Goal: Information Seeking & Learning: Learn about a topic

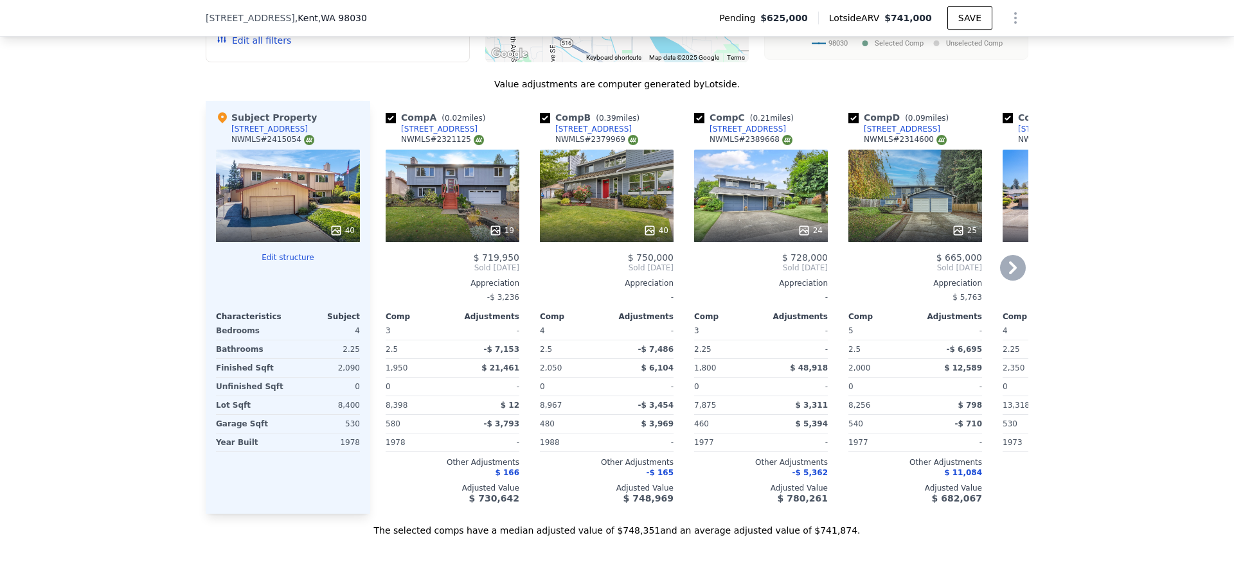
scroll to position [1281, 0]
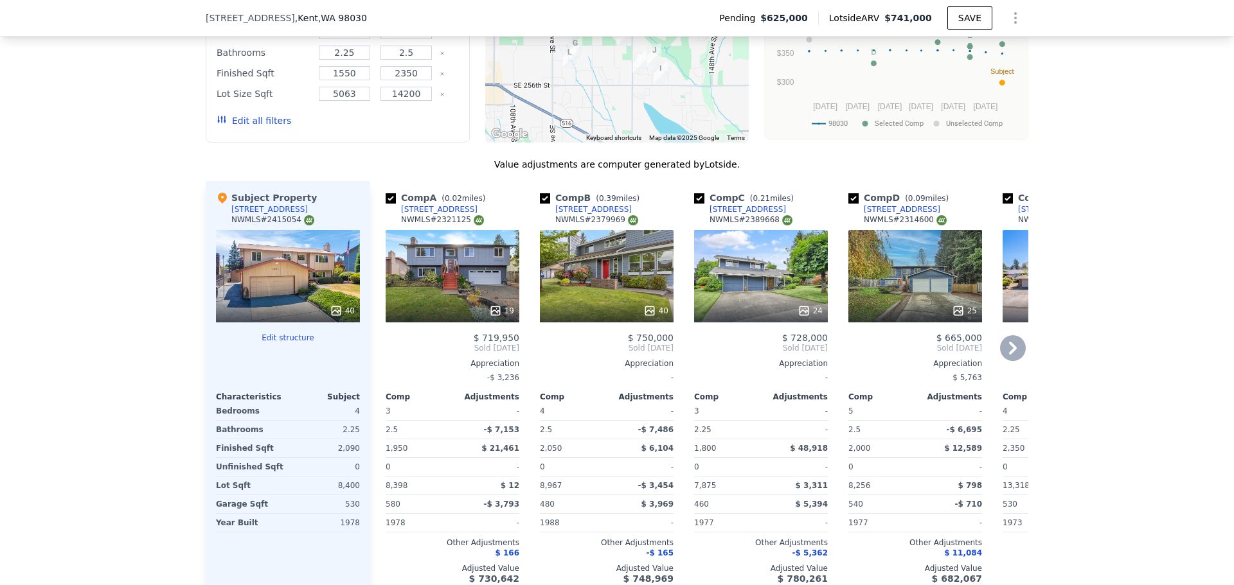
click at [613, 271] on div "40" at bounding box center [607, 276] width 134 height 93
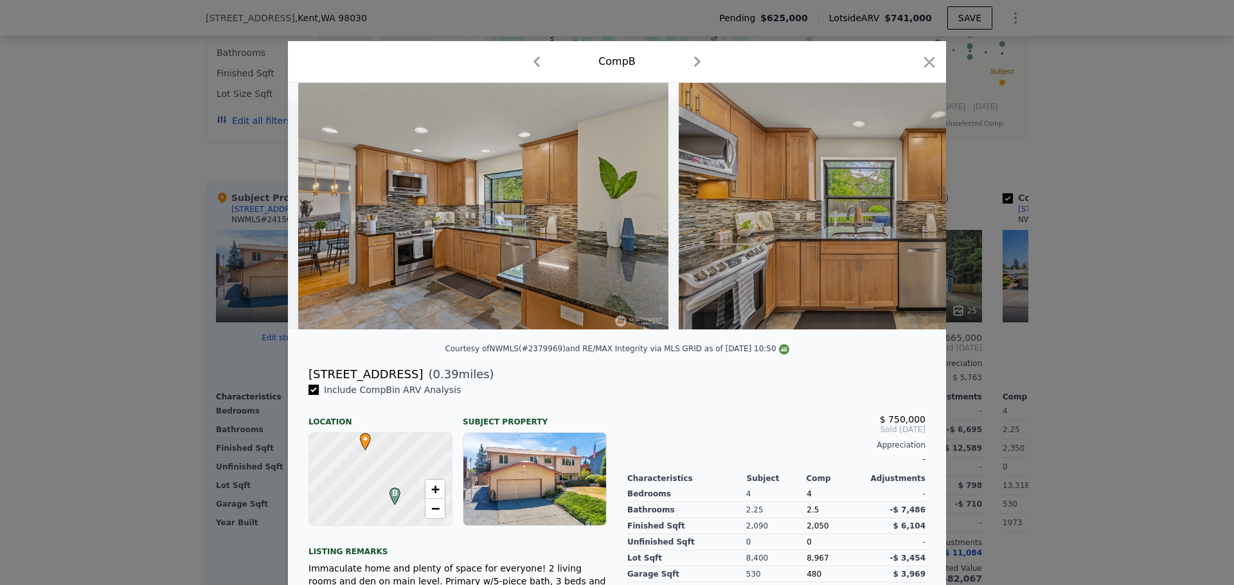
scroll to position [0, 323]
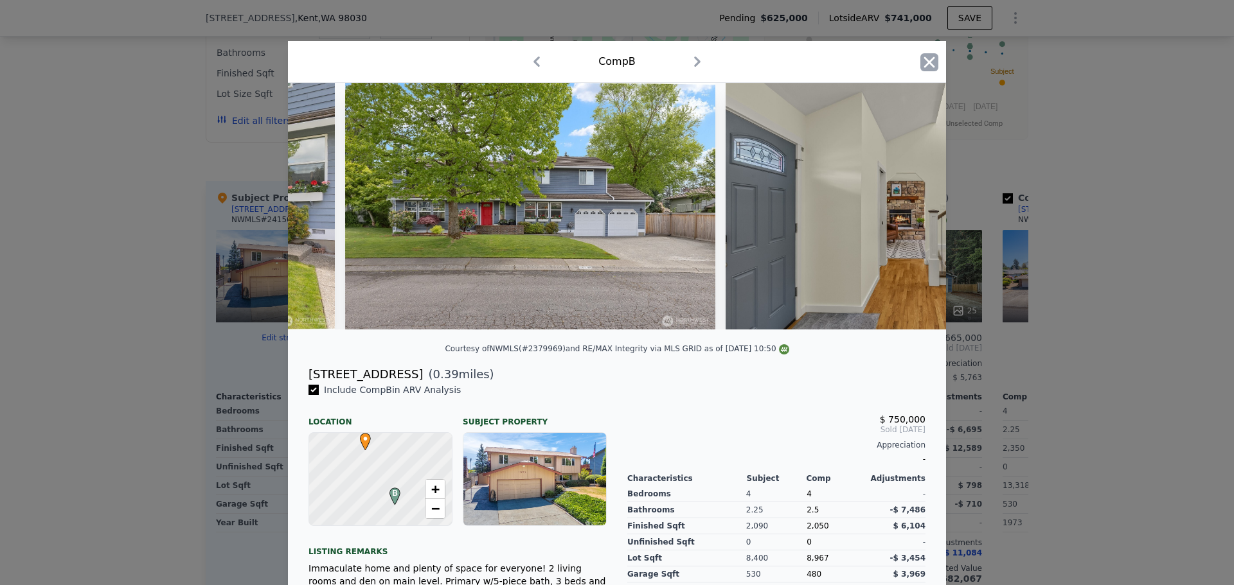
click at [929, 62] on icon "button" at bounding box center [929, 62] width 18 height 18
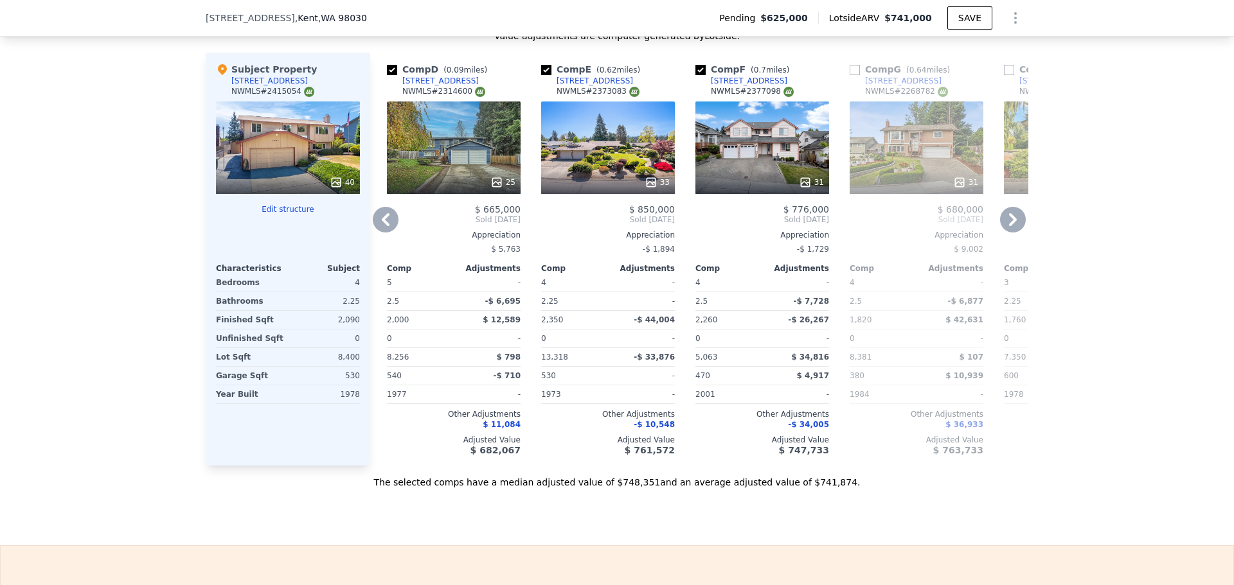
scroll to position [0, 463]
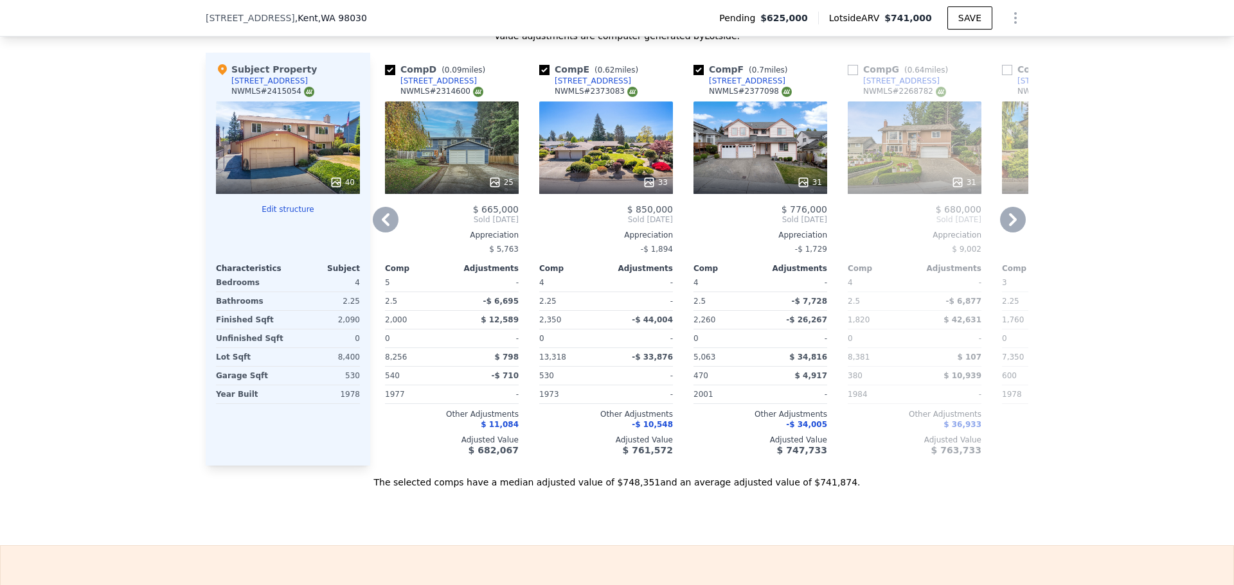
click at [616, 164] on div "33" at bounding box center [606, 148] width 134 height 93
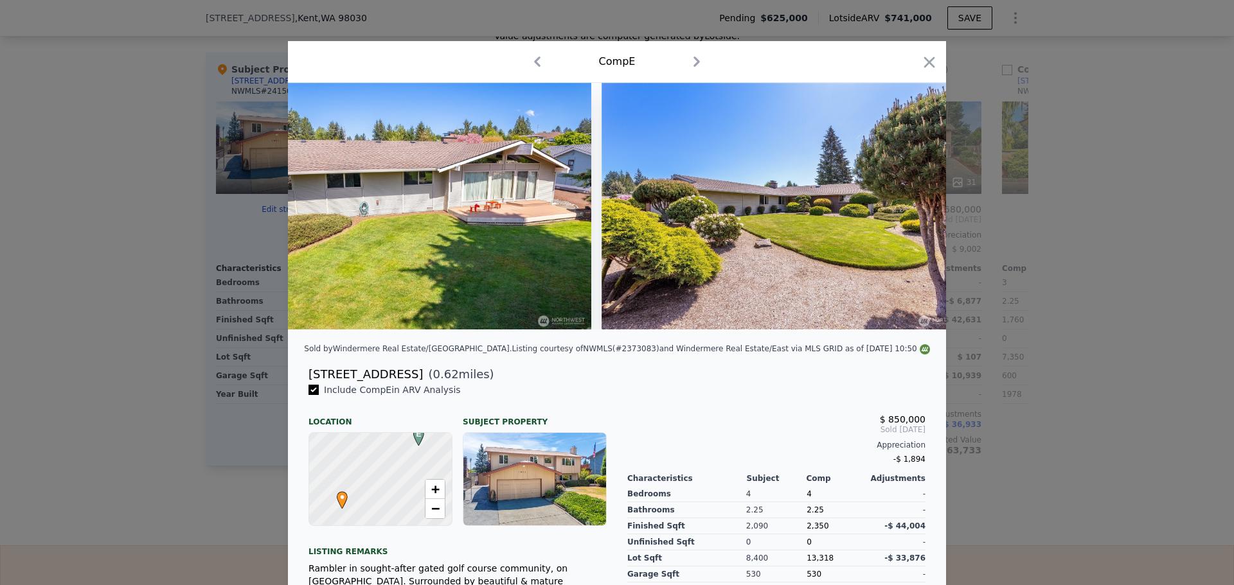
scroll to position [0, 11889]
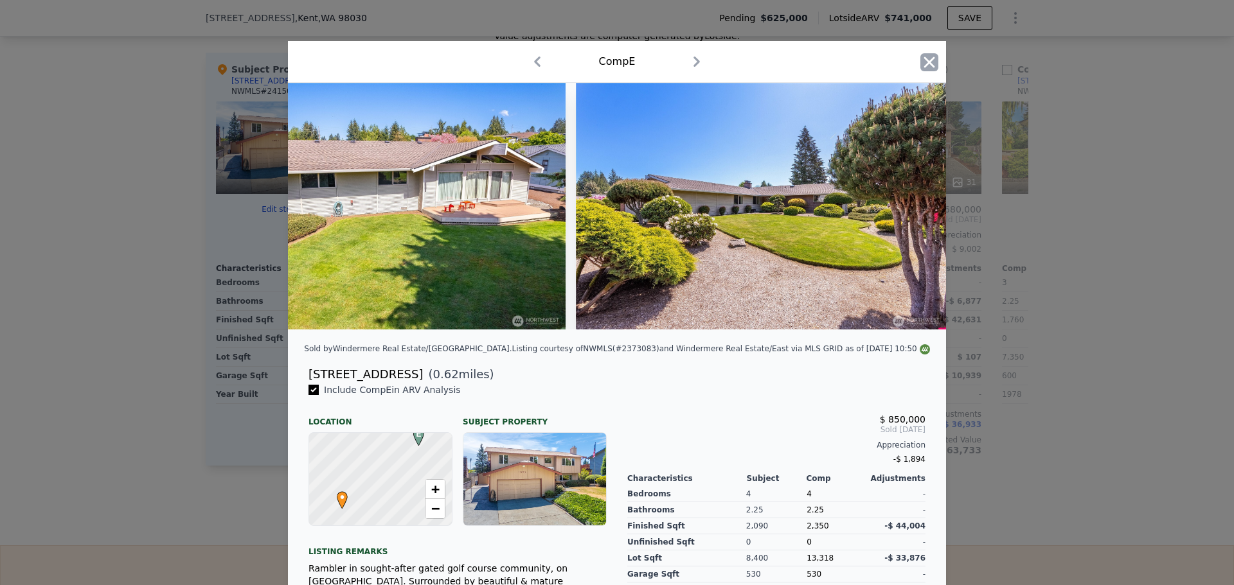
click at [920, 64] on icon "button" at bounding box center [929, 62] width 18 height 18
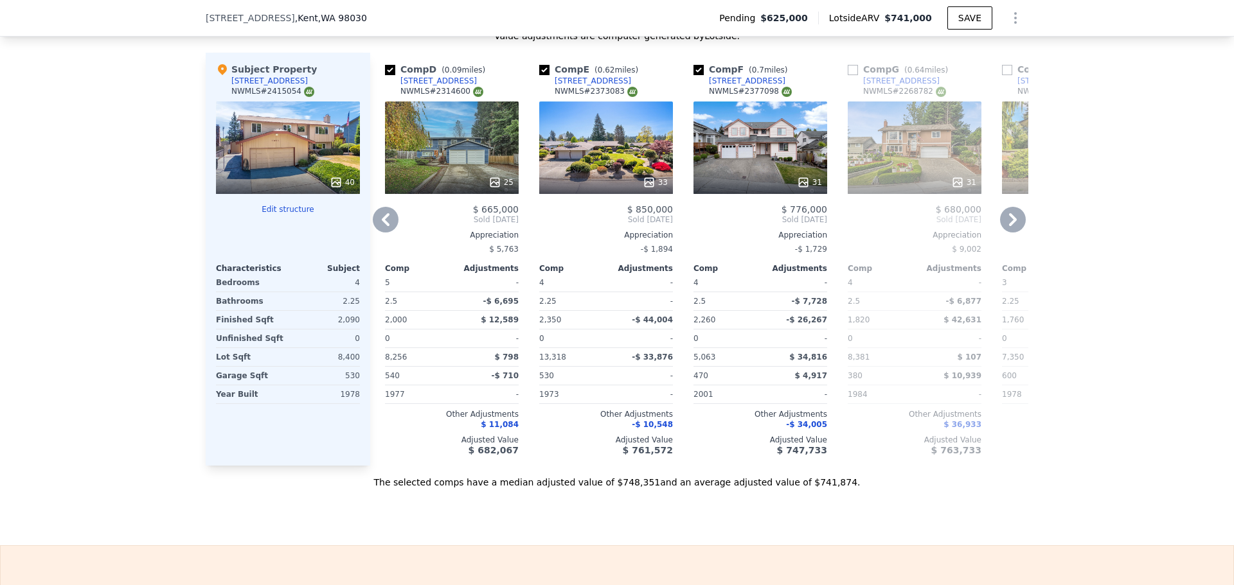
click at [542, 75] on input "checkbox" at bounding box center [544, 70] width 10 height 10
checkbox input "false"
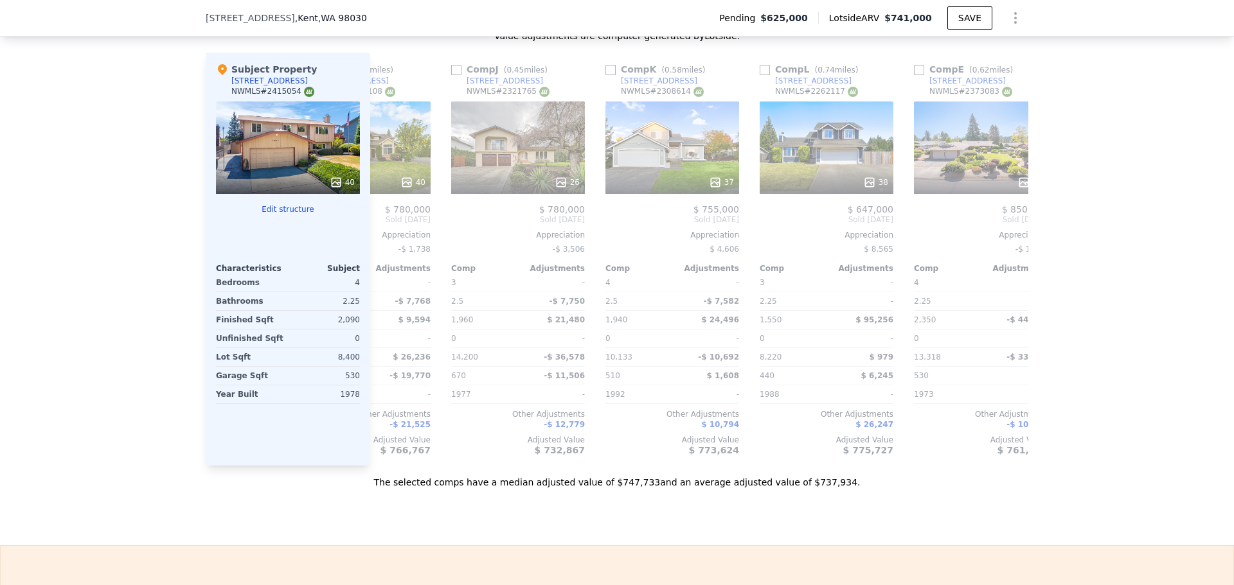
scroll to position [0, 1200]
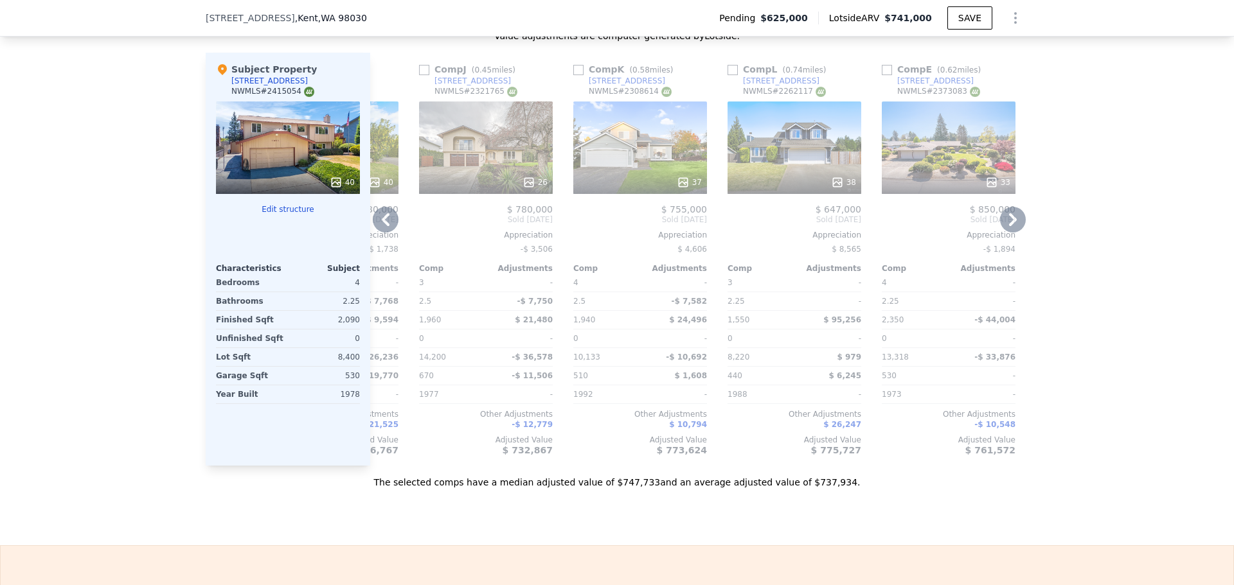
click at [423, 75] on input "checkbox" at bounding box center [424, 70] width 10 height 10
checkbox input "true"
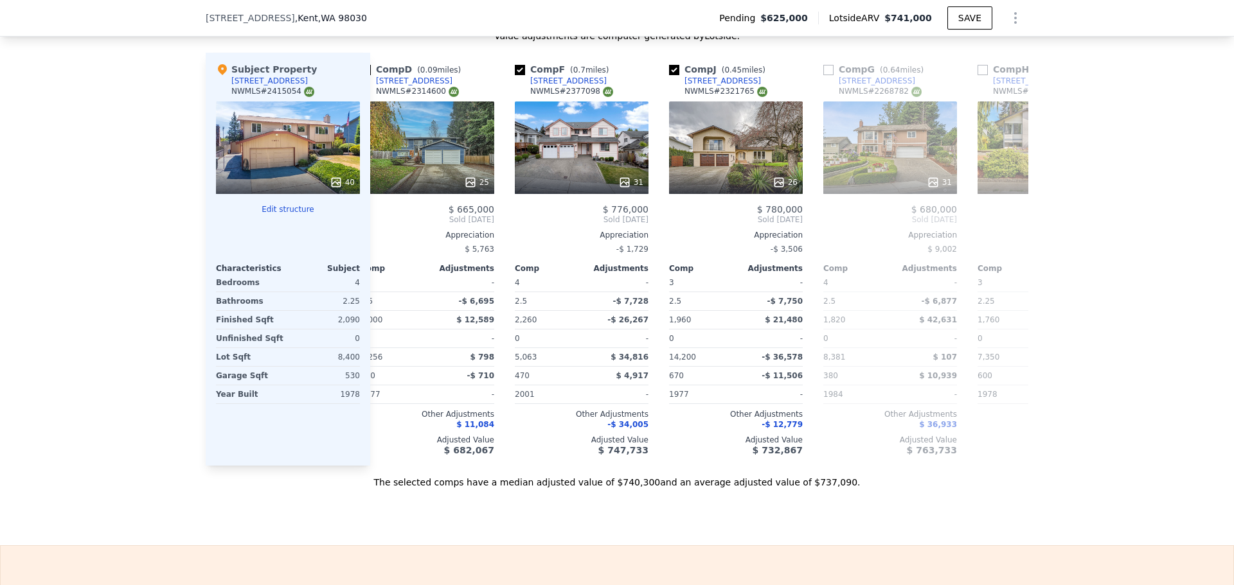
scroll to position [0, 476]
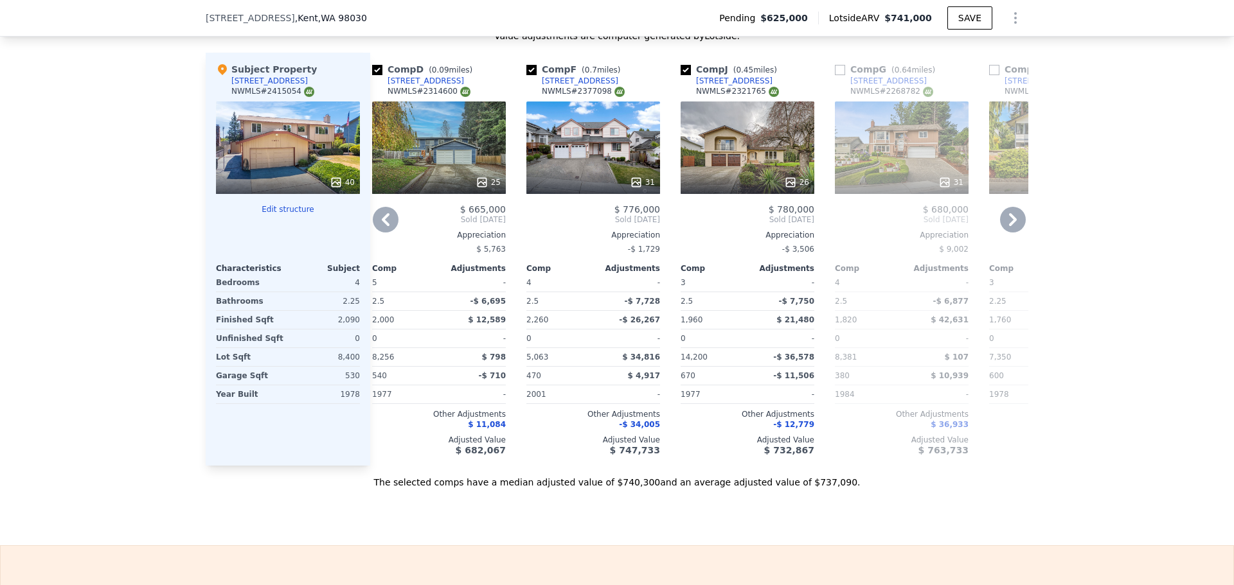
click at [738, 174] on div "26" at bounding box center [748, 148] width 134 height 93
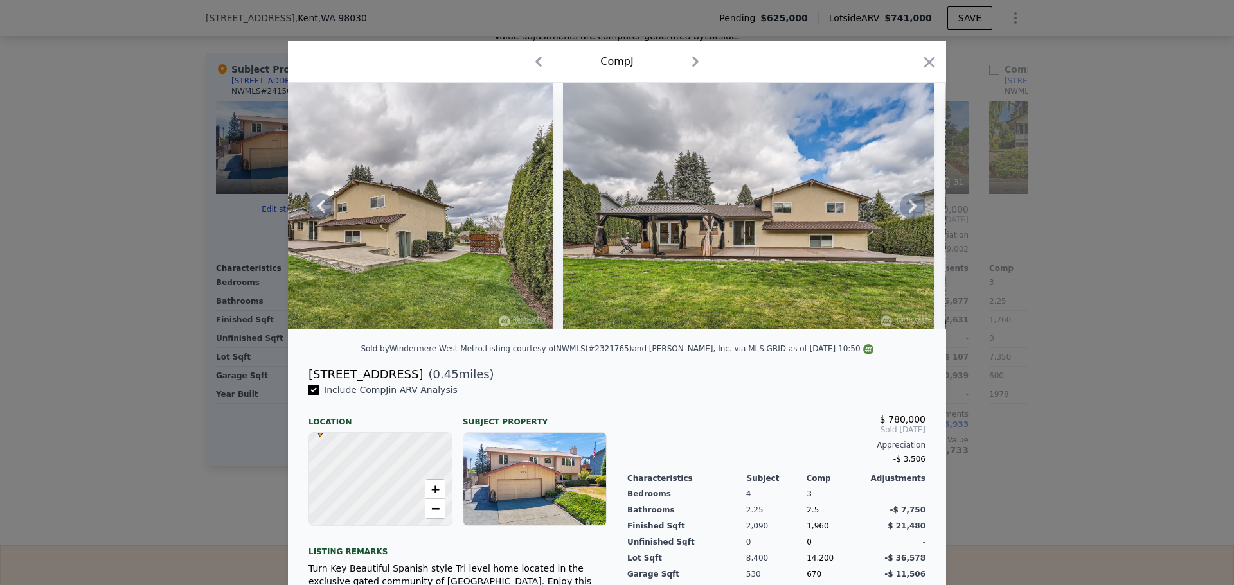
scroll to position [0, 9192]
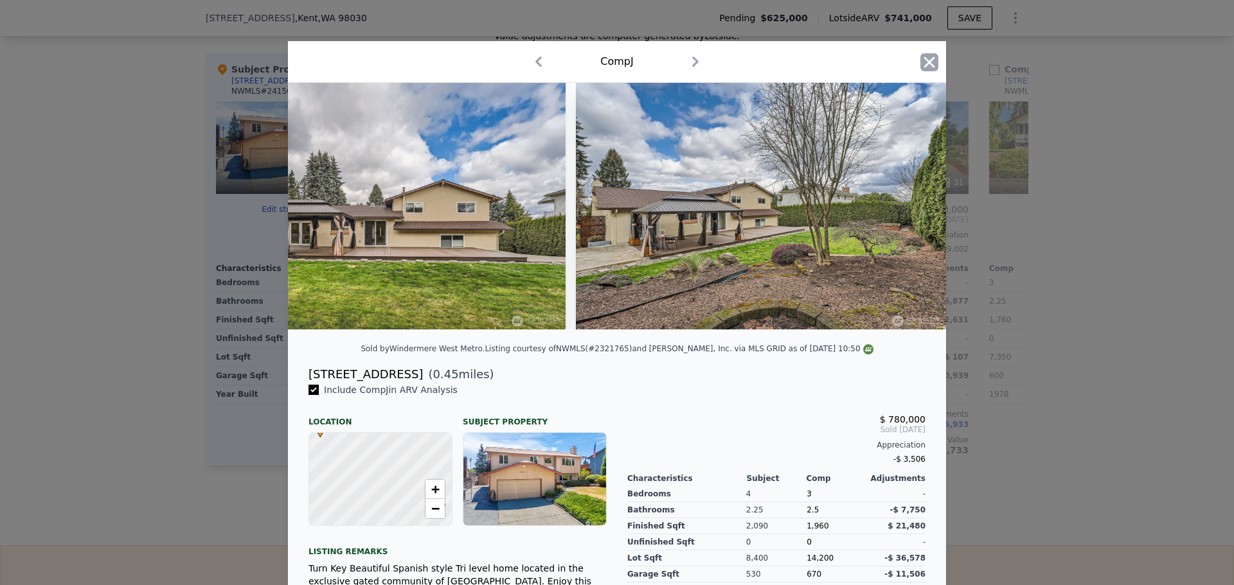
click at [928, 64] on icon "button" at bounding box center [929, 62] width 18 height 18
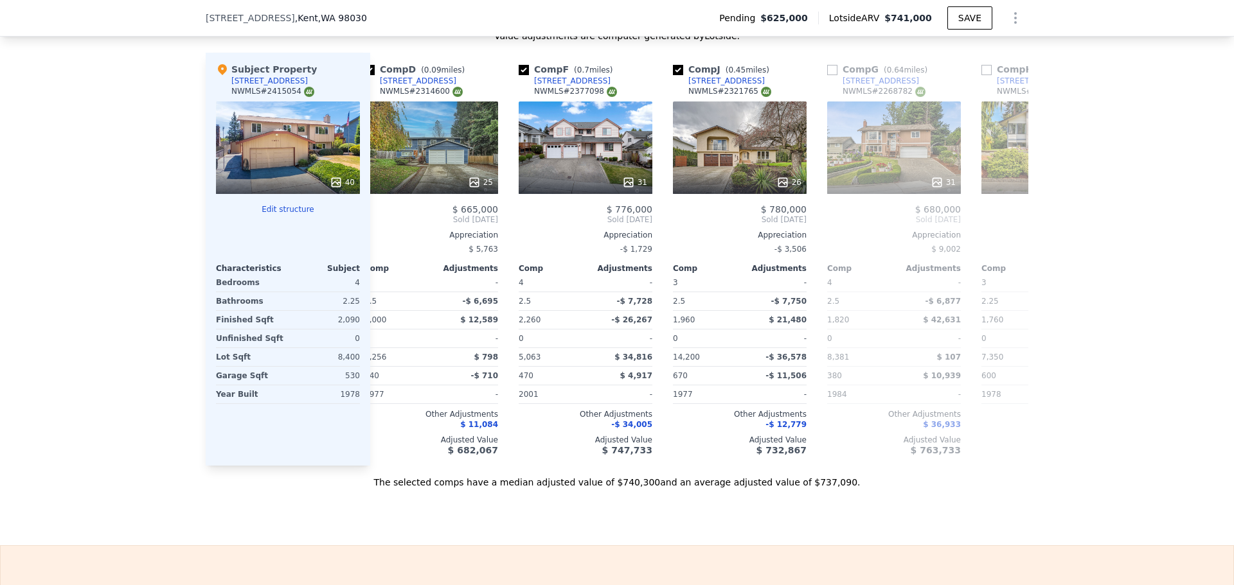
scroll to position [0, 463]
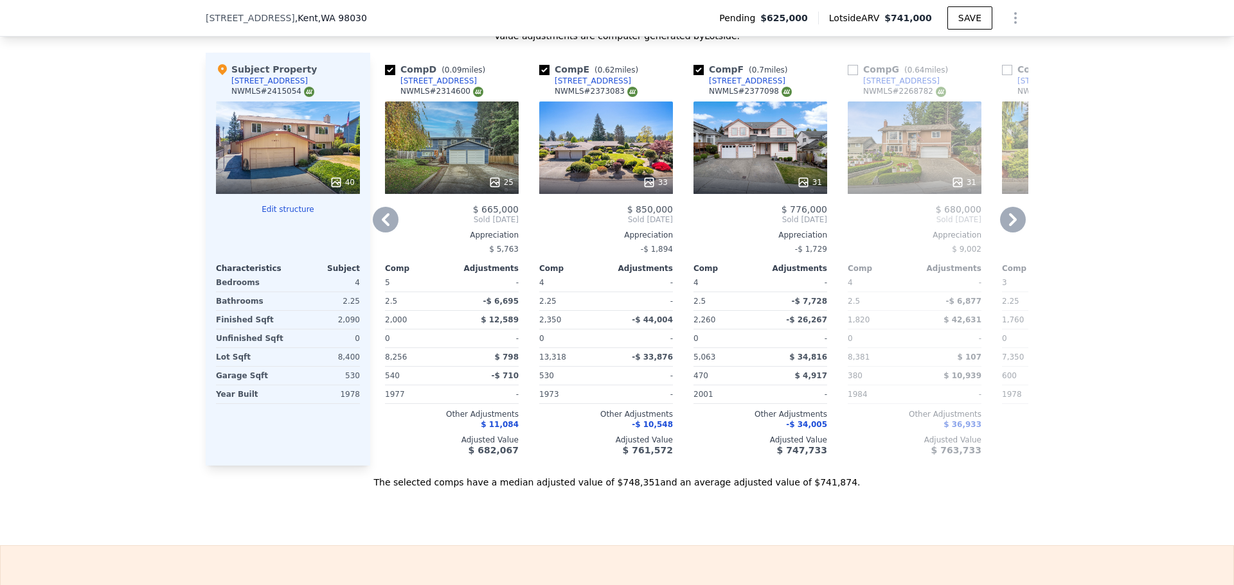
checkbox input "true"
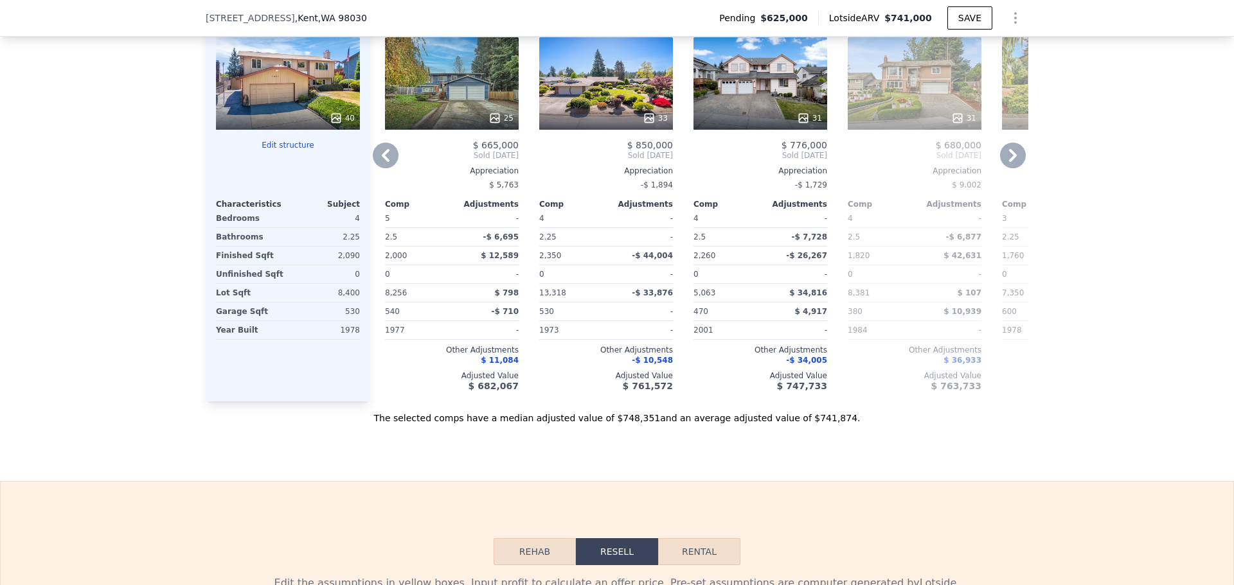
scroll to position [1409, 0]
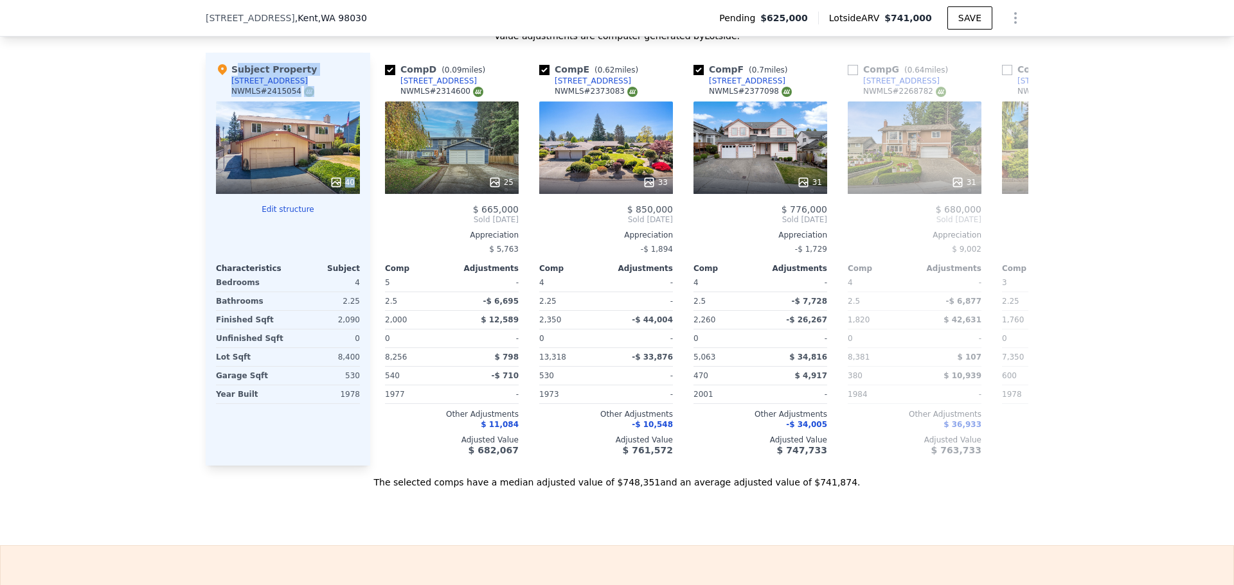
drag, startPoint x: 136, startPoint y: 83, endPoint x: 130, endPoint y: 103, distance: 20.6
click at [129, 100] on div "We found 12 sales that match your search Listings provided by NWMLS Filters Map…" at bounding box center [617, 120] width 1234 height 737
click at [132, 138] on div "We found 12 sales that match your search Listings provided by NWMLS Filters Map…" at bounding box center [617, 120] width 1234 height 737
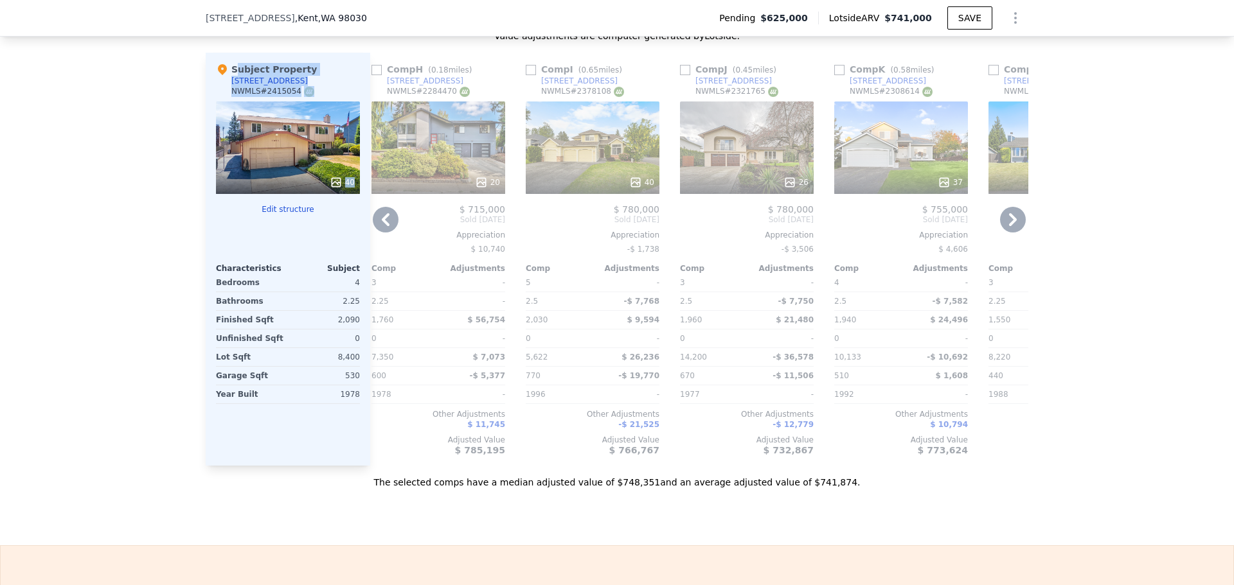
scroll to position [0, 1088]
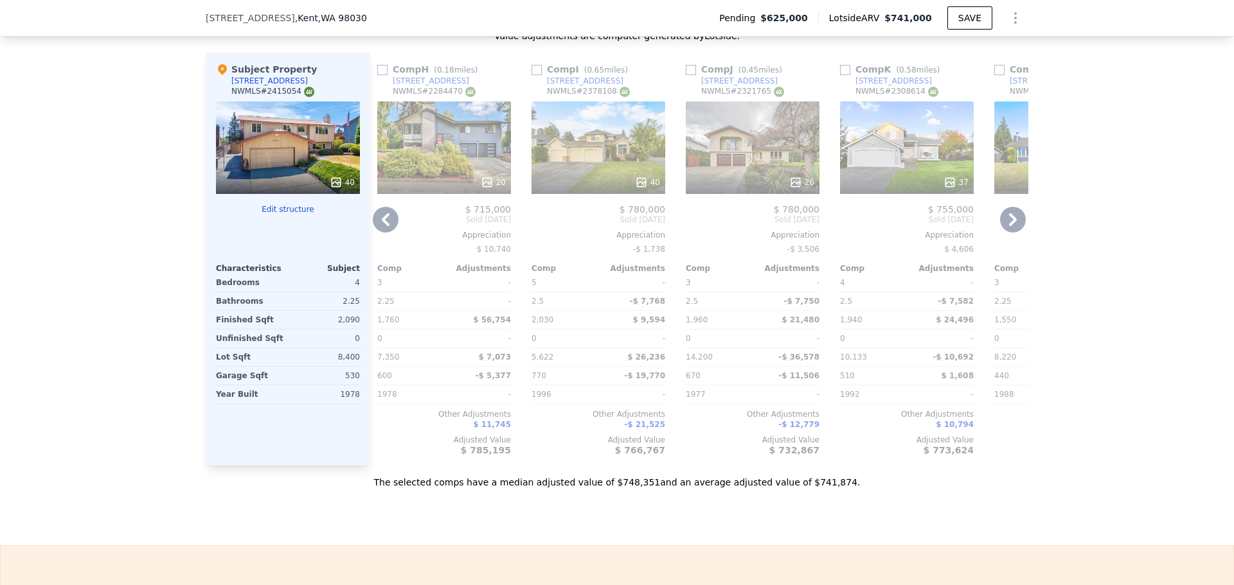
click at [472, 165] on div "20" at bounding box center [444, 148] width 134 height 93
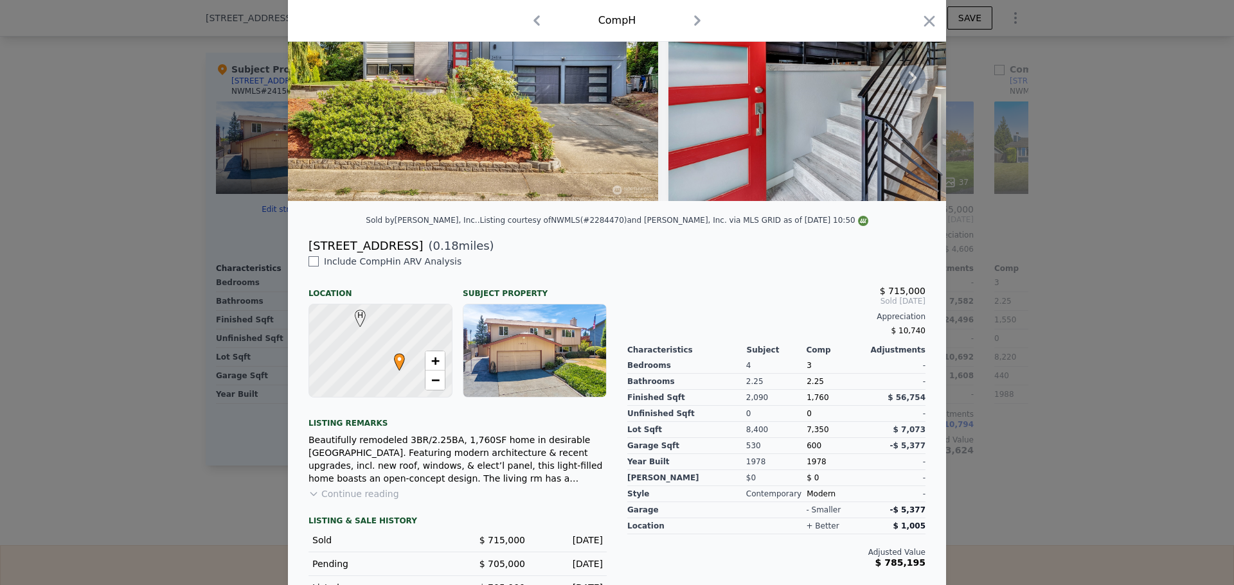
scroll to position [64, 0]
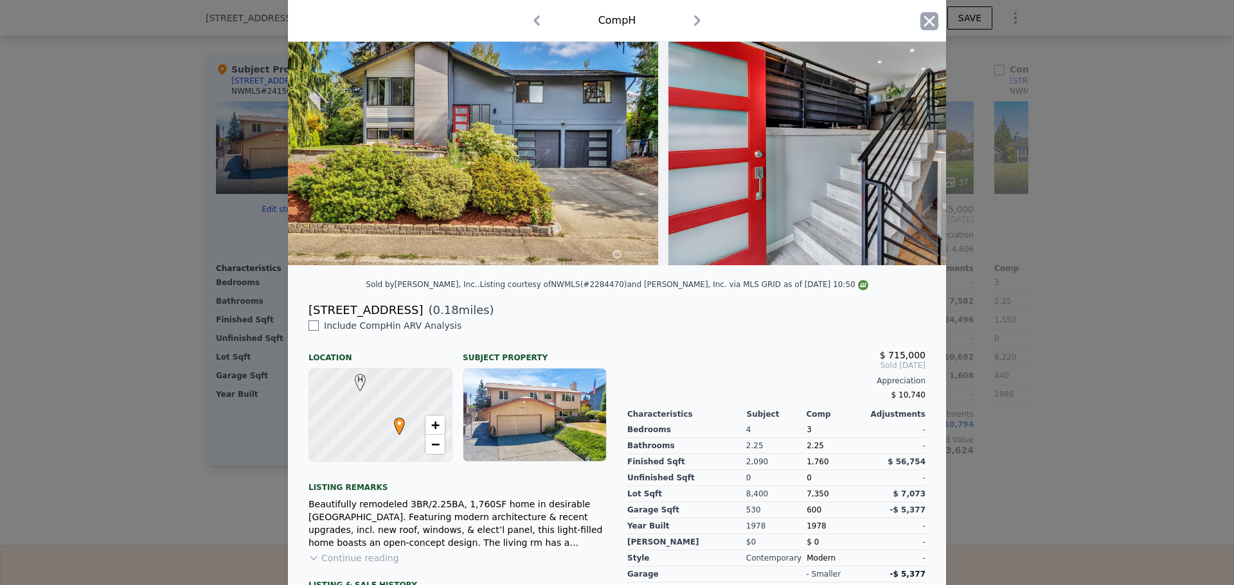
click at [923, 26] on icon "button" at bounding box center [929, 21] width 18 height 18
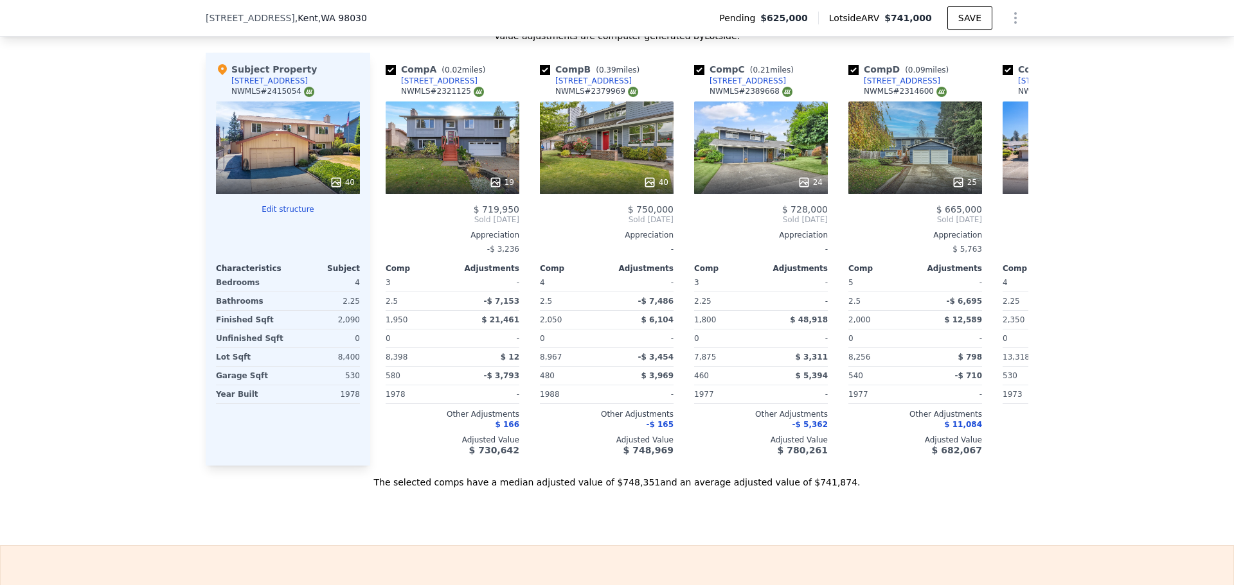
click at [291, 179] on div "40" at bounding box center [288, 148] width 144 height 93
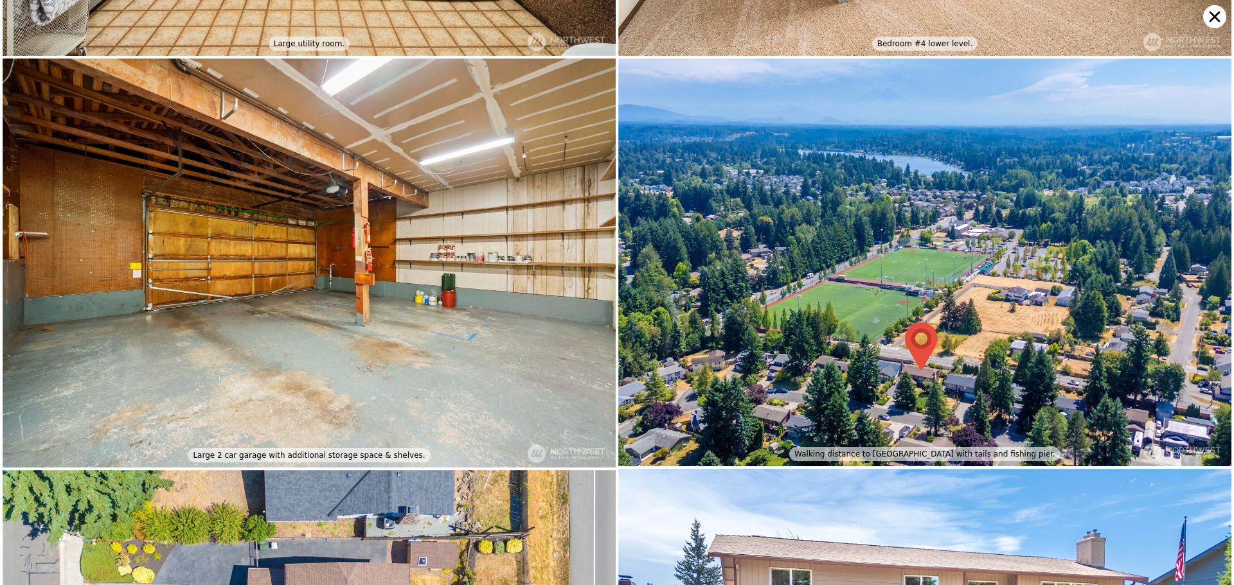
scroll to position [7585, 0]
drag, startPoint x: 602, startPoint y: 374, endPoint x: 610, endPoint y: 119, distance: 255.2
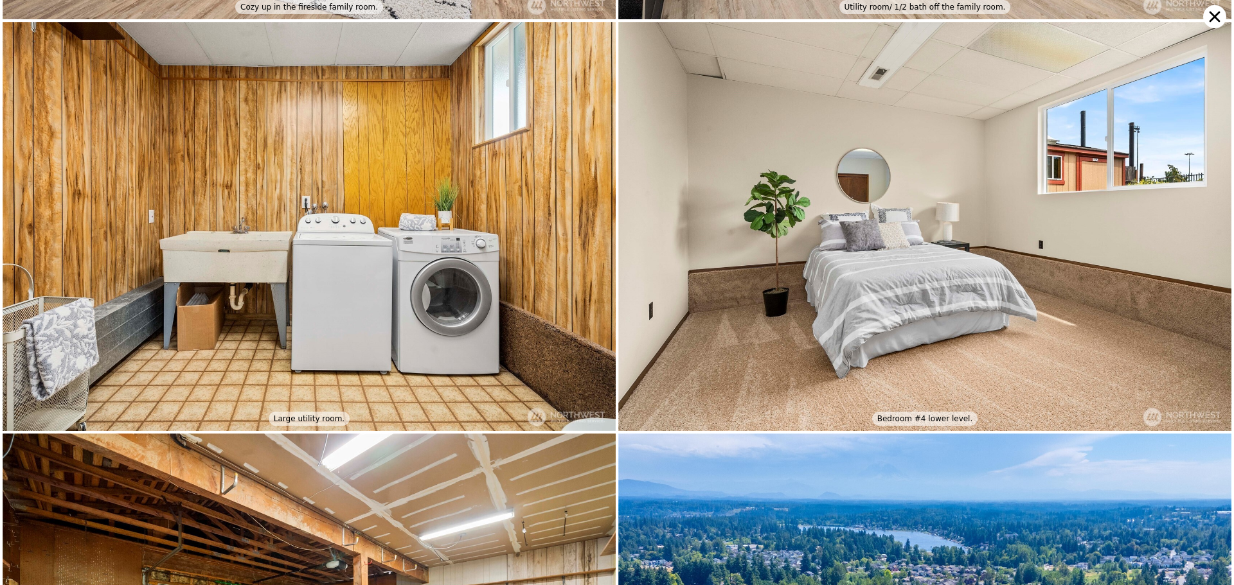
drag, startPoint x: 657, startPoint y: 326, endPoint x: 671, endPoint y: 78, distance: 248.4
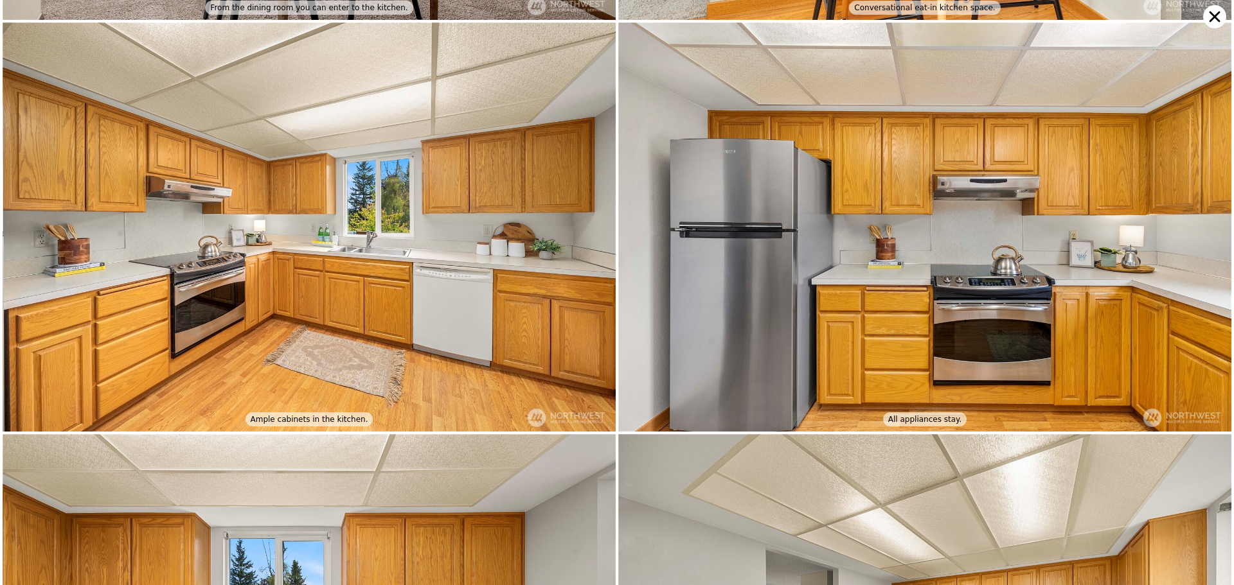
scroll to position [4086, 0]
